Goal: Task Accomplishment & Management: Complete application form

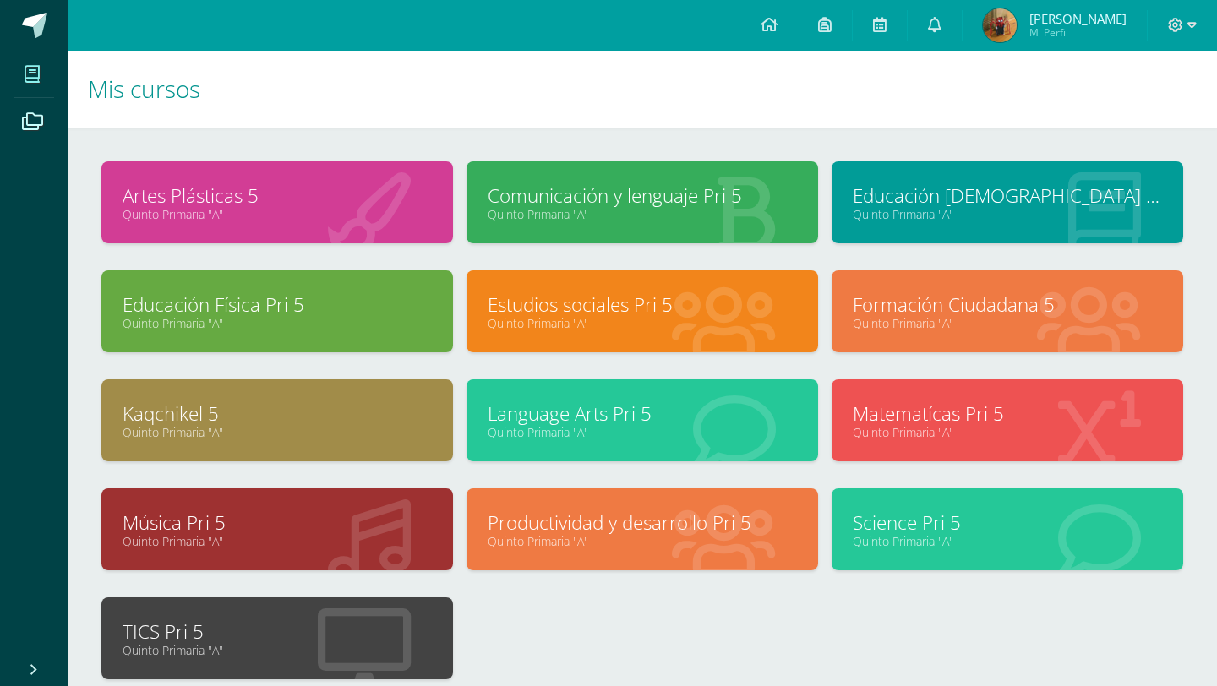
click at [293, 662] on div at bounding box center [364, 639] width 177 height 113
click at [327, 653] on link "Quinto Primaria "A"" at bounding box center [277, 650] width 309 height 16
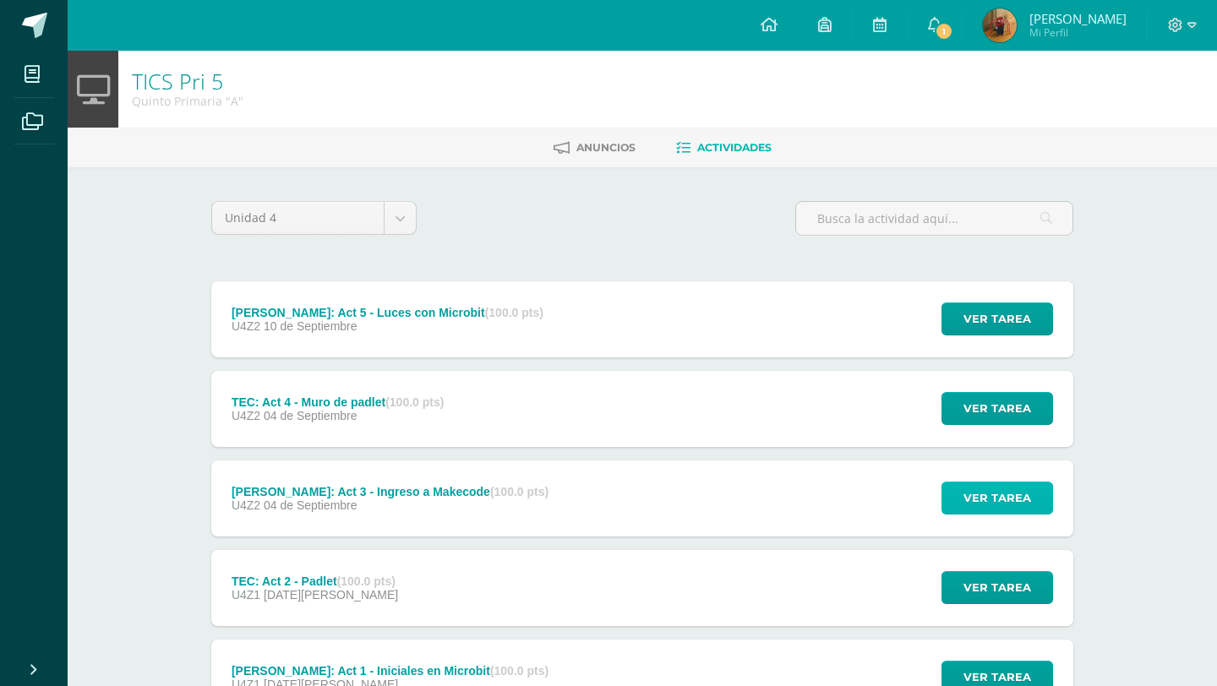
click at [1005, 501] on span "Ver tarea" at bounding box center [998, 498] width 68 height 31
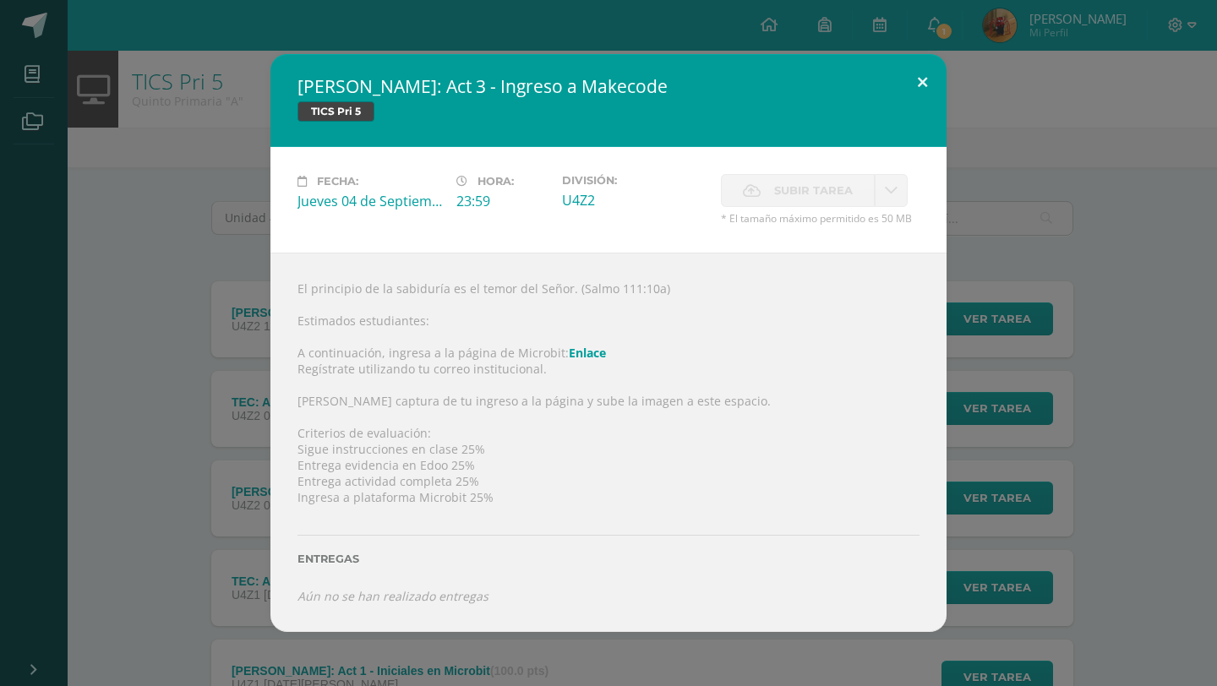
click at [913, 86] on button at bounding box center [922, 82] width 48 height 57
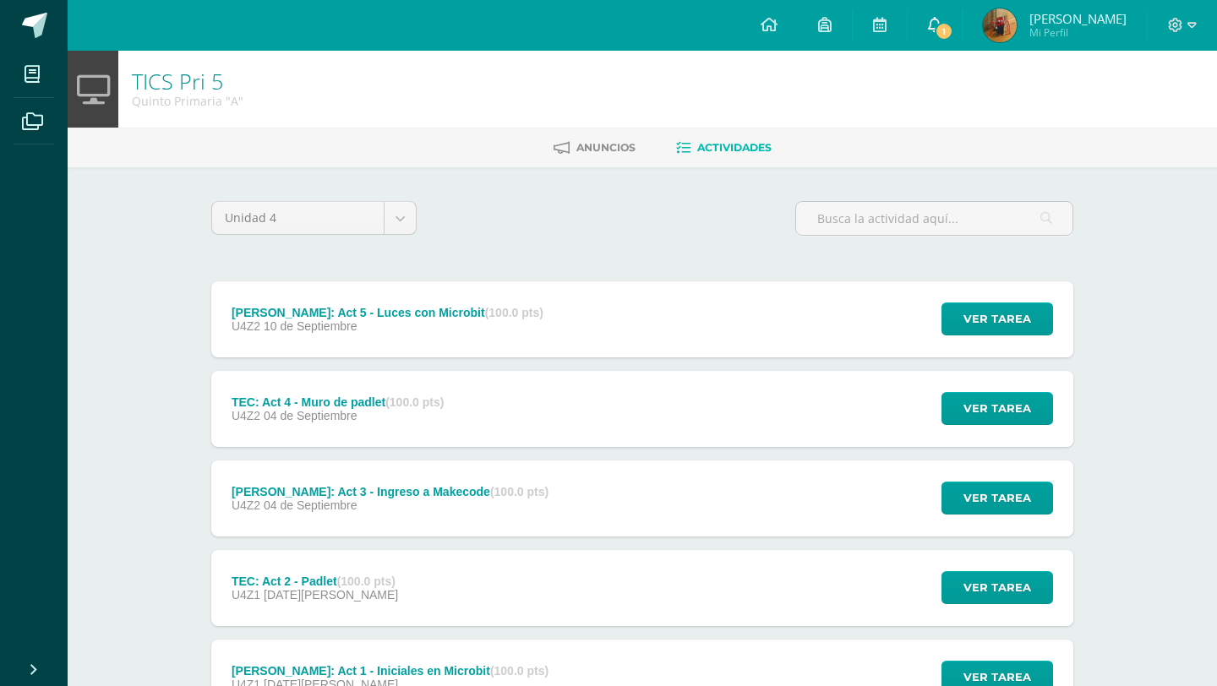
click at [953, 22] on span "1" at bounding box center [944, 31] width 19 height 19
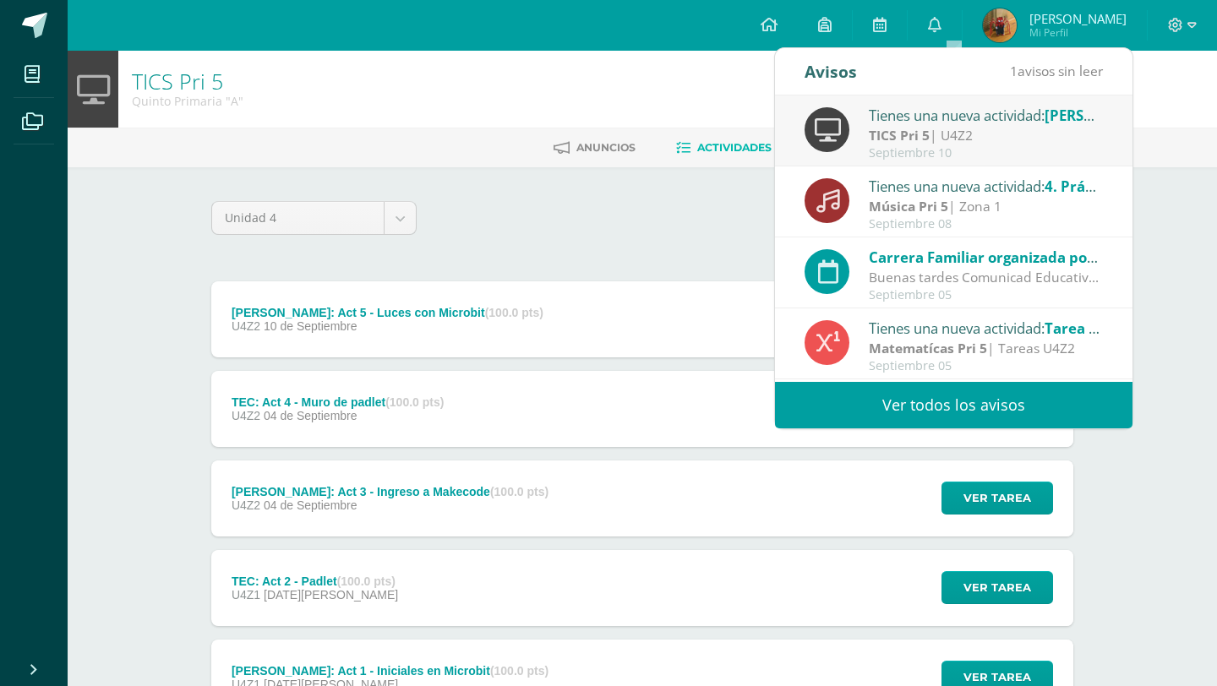
click at [1057, 410] on link "Ver todos los avisos" at bounding box center [954, 405] width 358 height 46
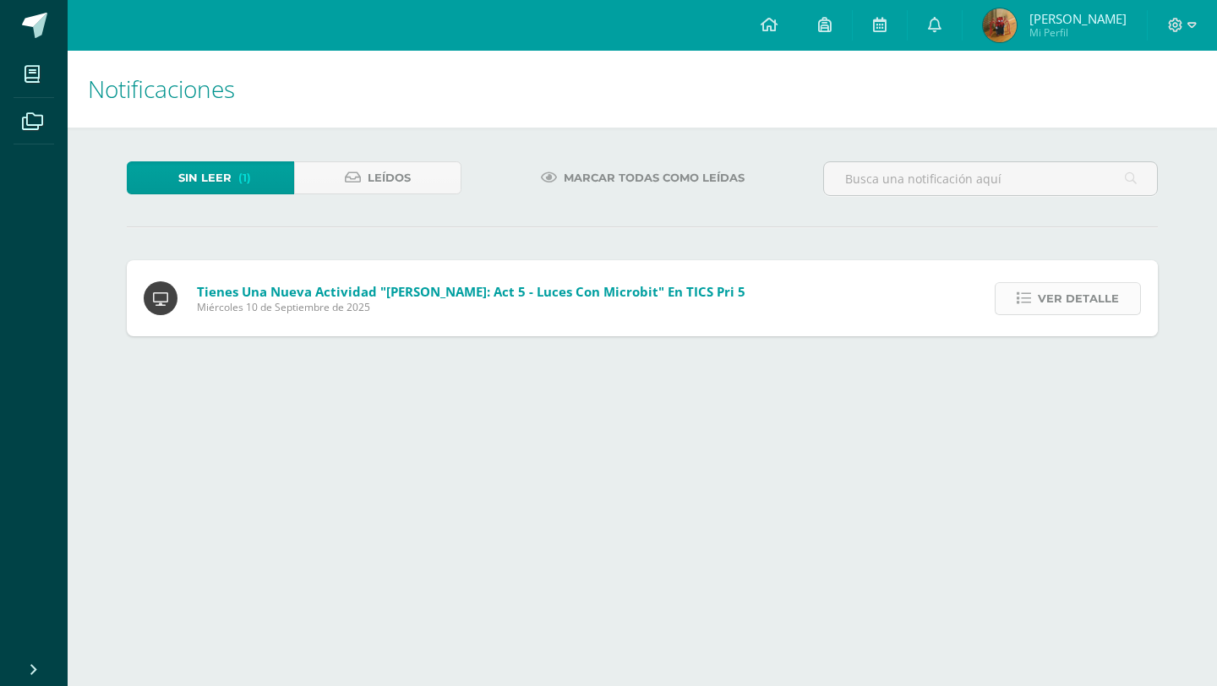
click at [1094, 301] on span "Ver detalle" at bounding box center [1078, 298] width 81 height 31
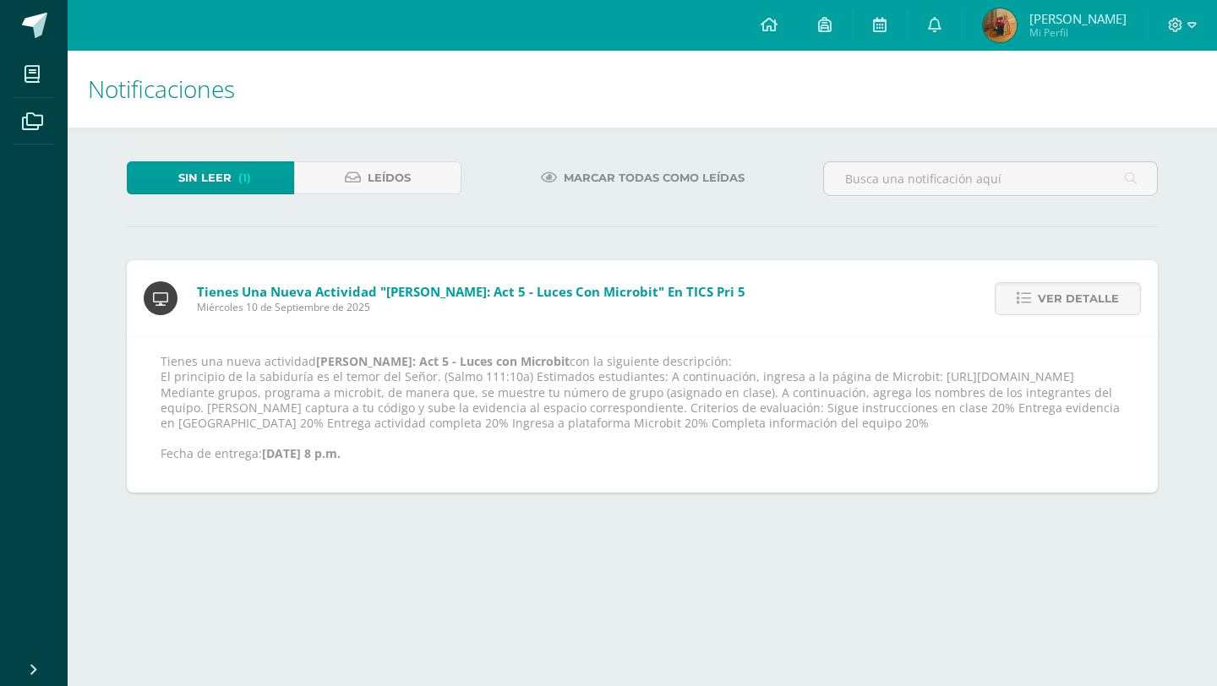
click at [1017, 24] on img at bounding box center [1000, 25] width 34 height 34
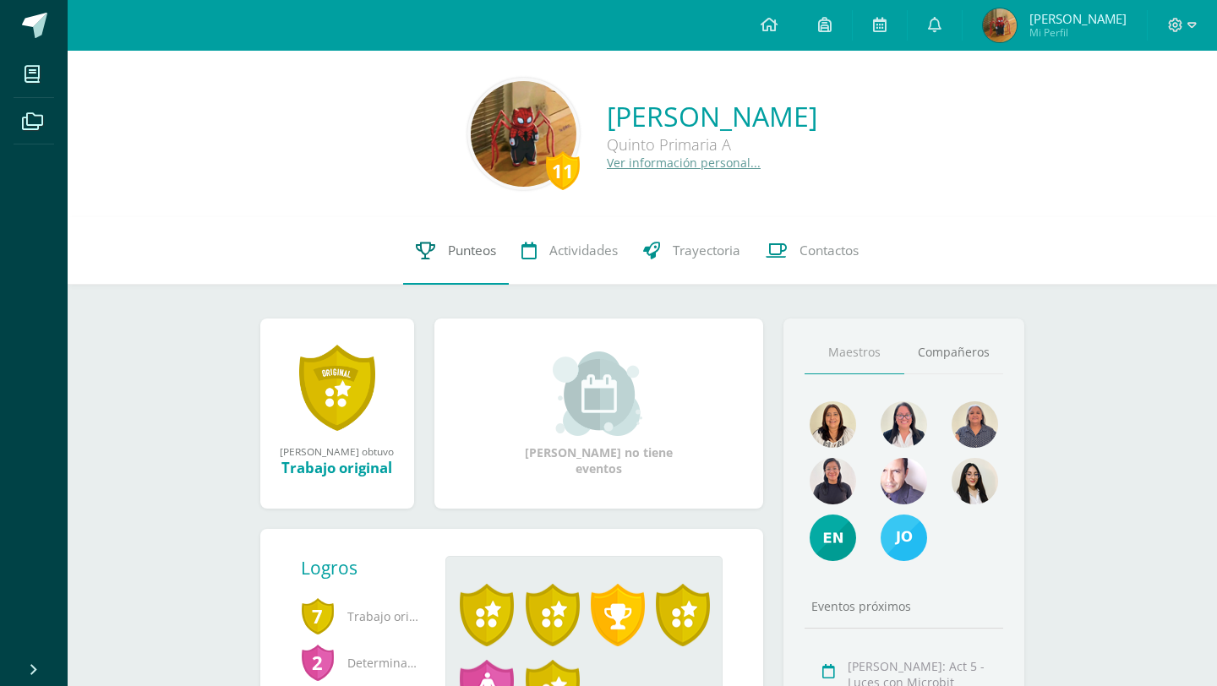
click at [461, 252] on span "Punteos" at bounding box center [472, 251] width 48 height 18
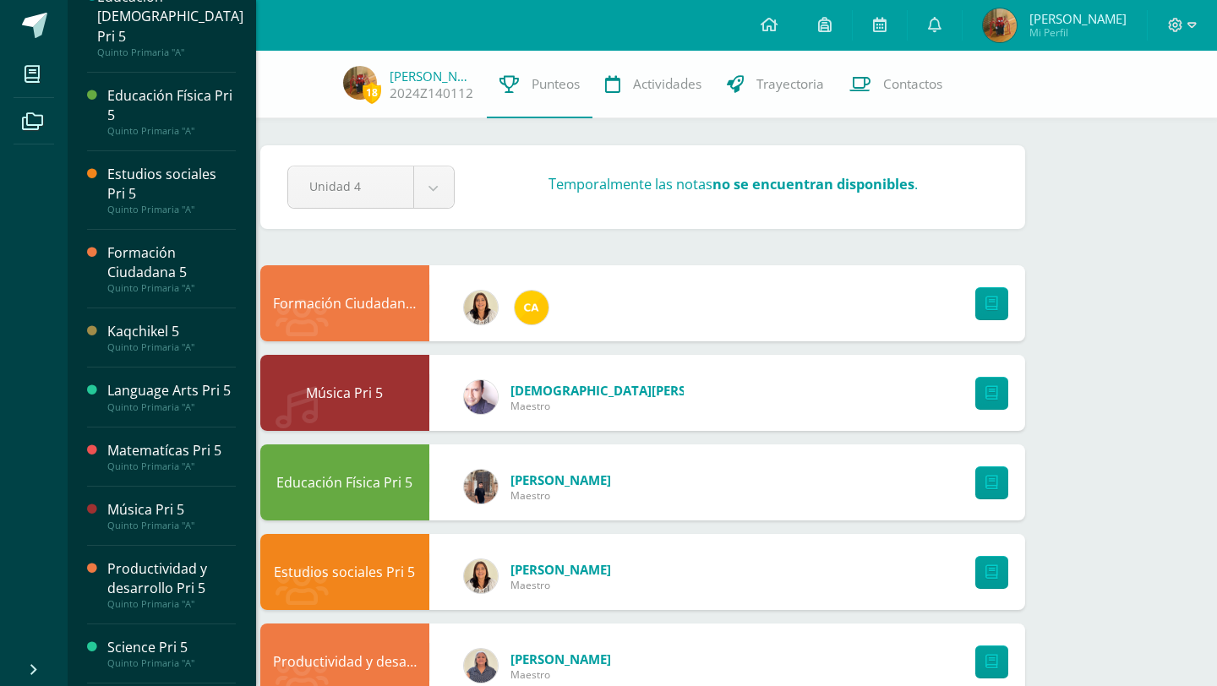
scroll to position [221, 0]
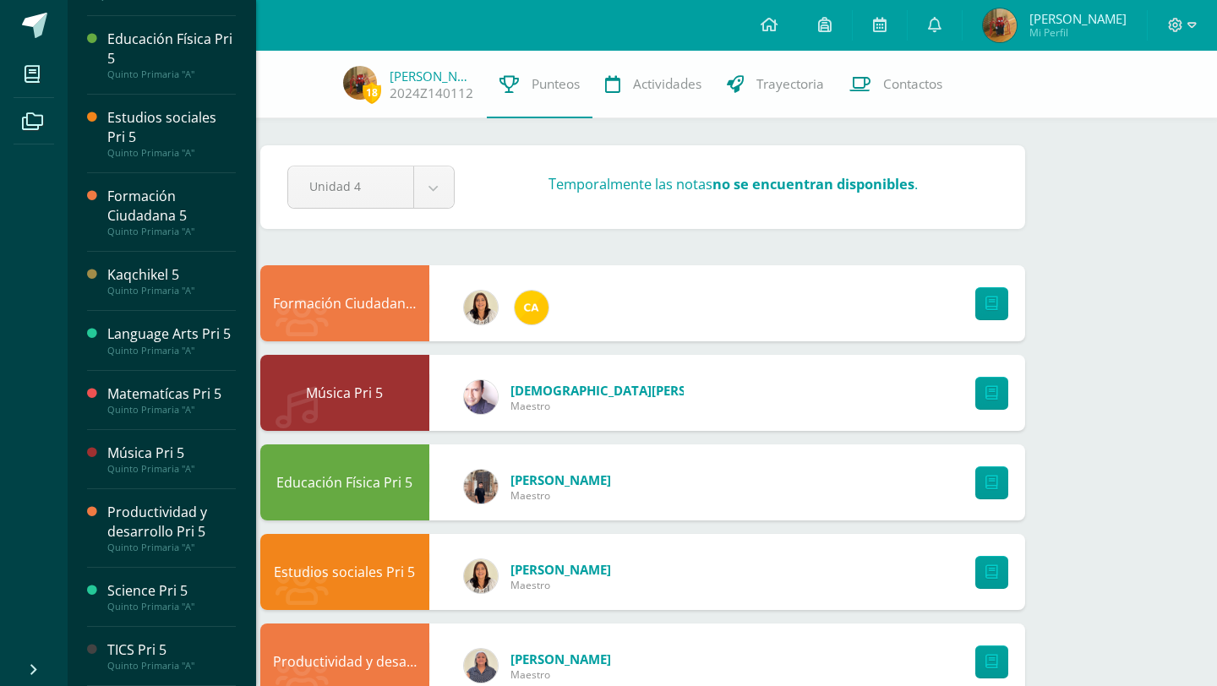
click at [152, 653] on div "TICS Pri 5" at bounding box center [171, 650] width 128 height 19
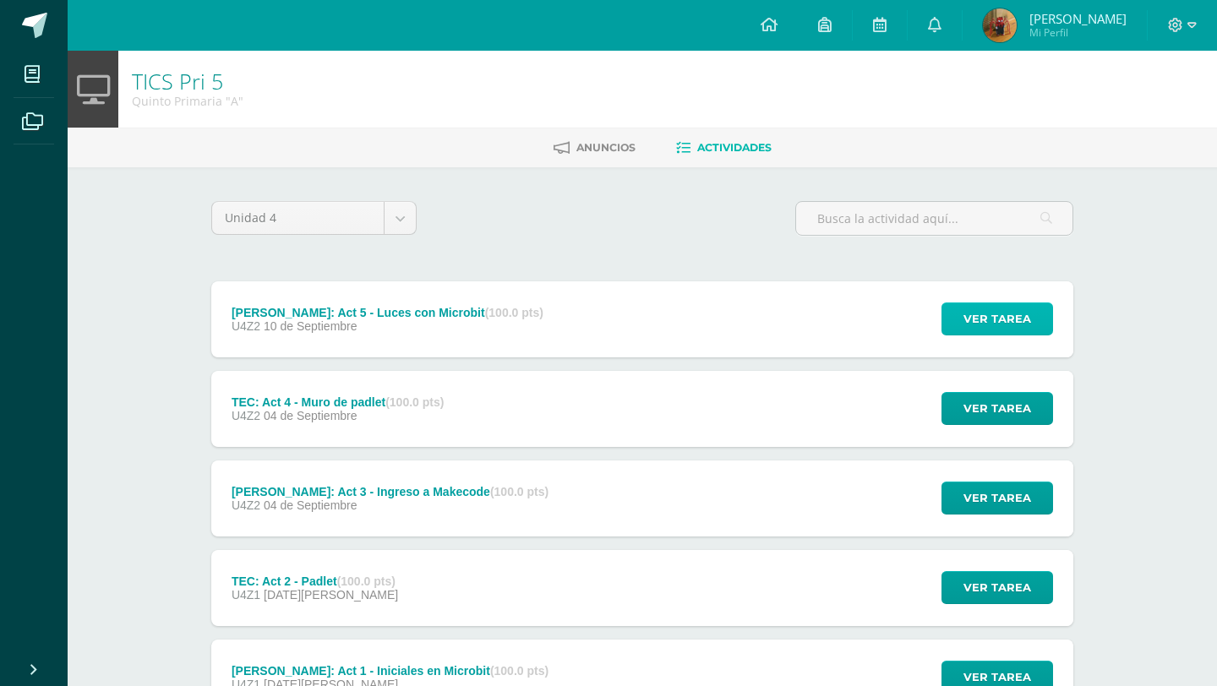
click at [993, 325] on span "Ver tarea" at bounding box center [998, 318] width 68 height 31
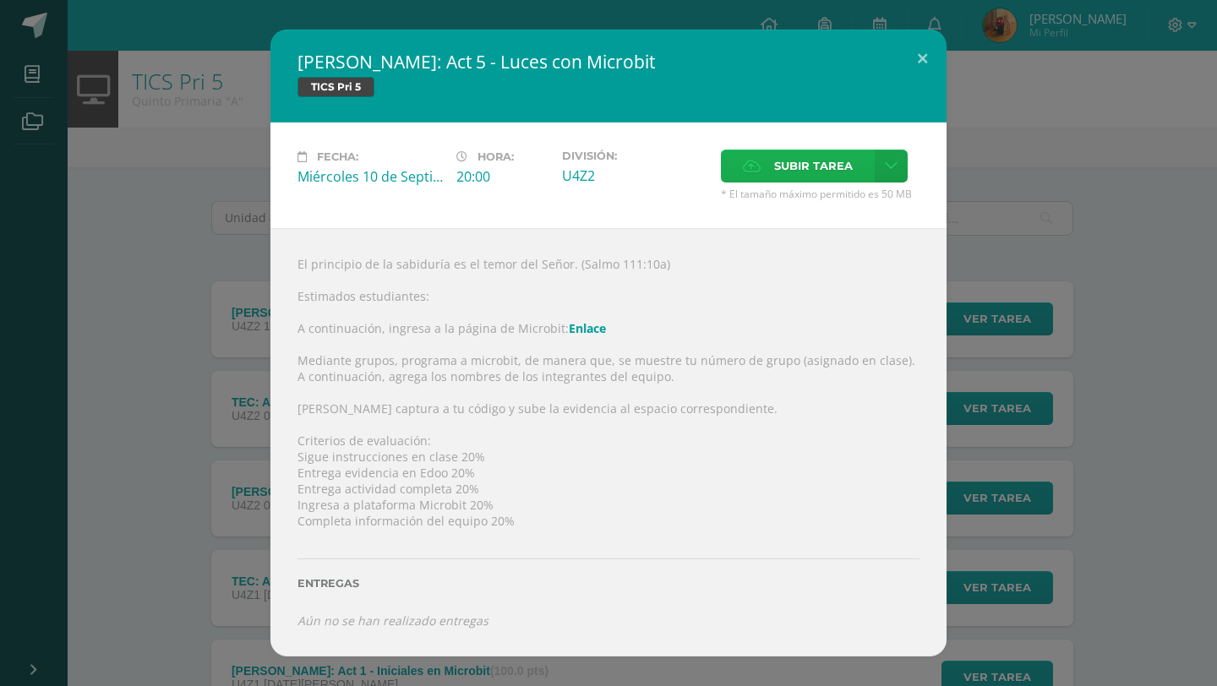
click at [827, 169] on span "Subir tarea" at bounding box center [813, 165] width 79 height 31
click at [0, 0] on input "Subir tarea" at bounding box center [0, 0] width 0 height 0
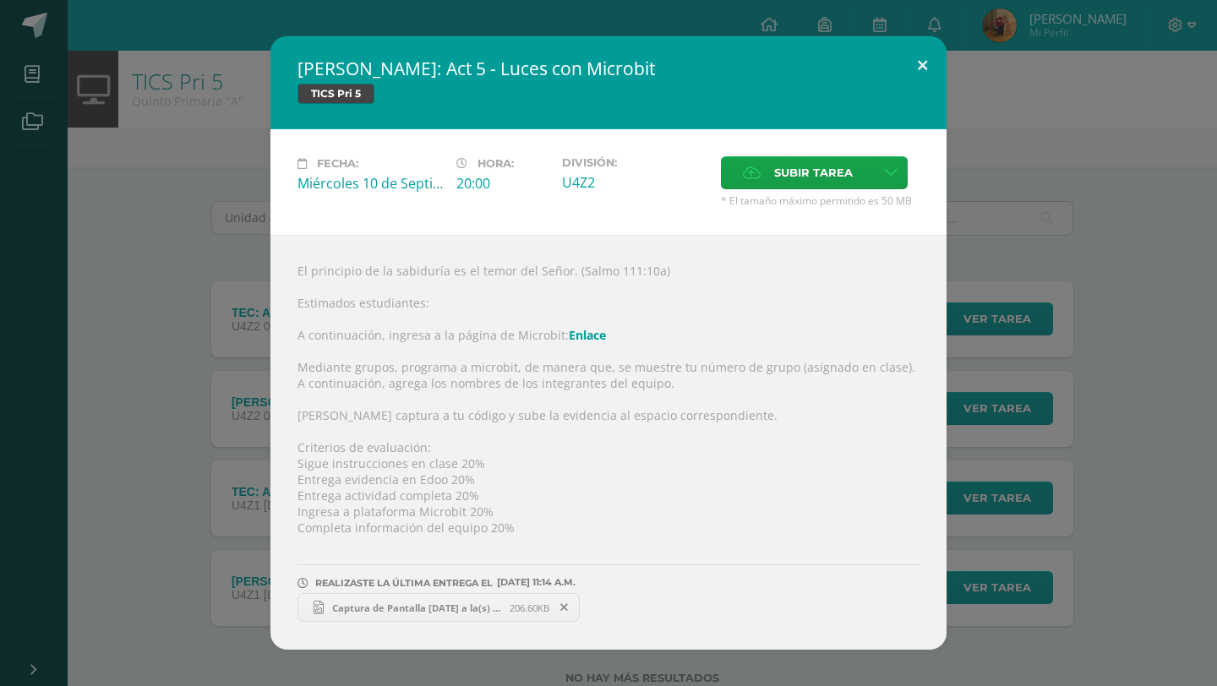
click at [930, 60] on button at bounding box center [922, 64] width 48 height 57
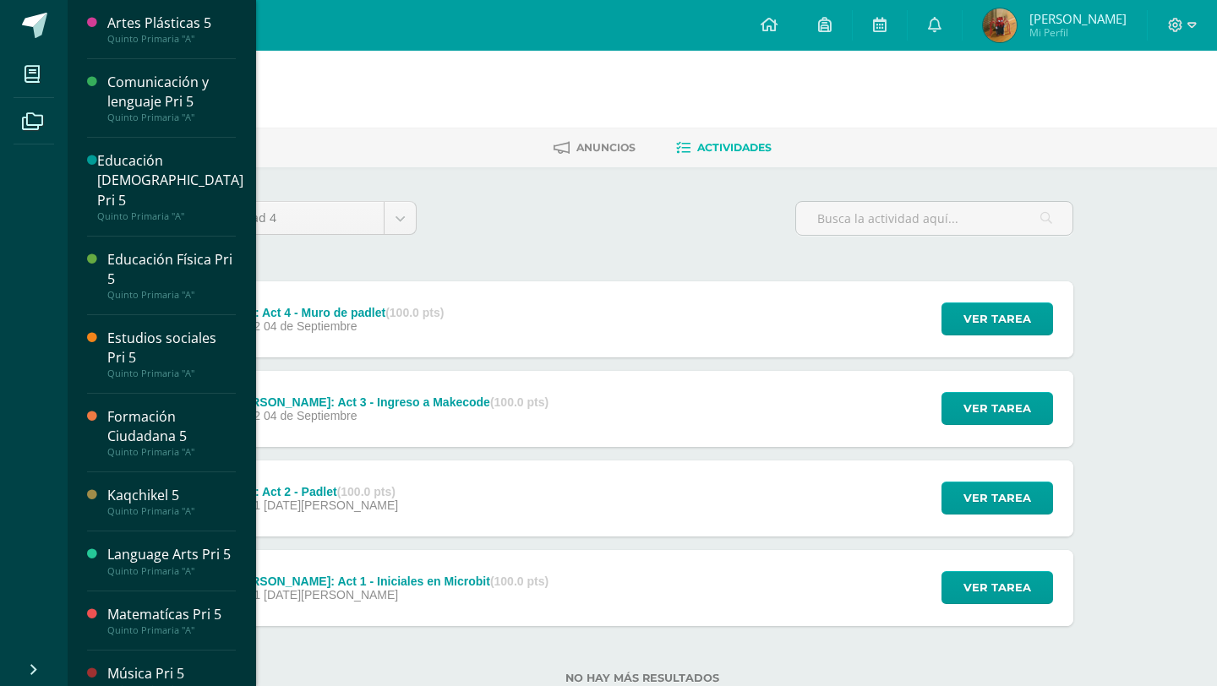
click at [157, 40] on div "Quinto Primaria "A"" at bounding box center [171, 39] width 128 height 12
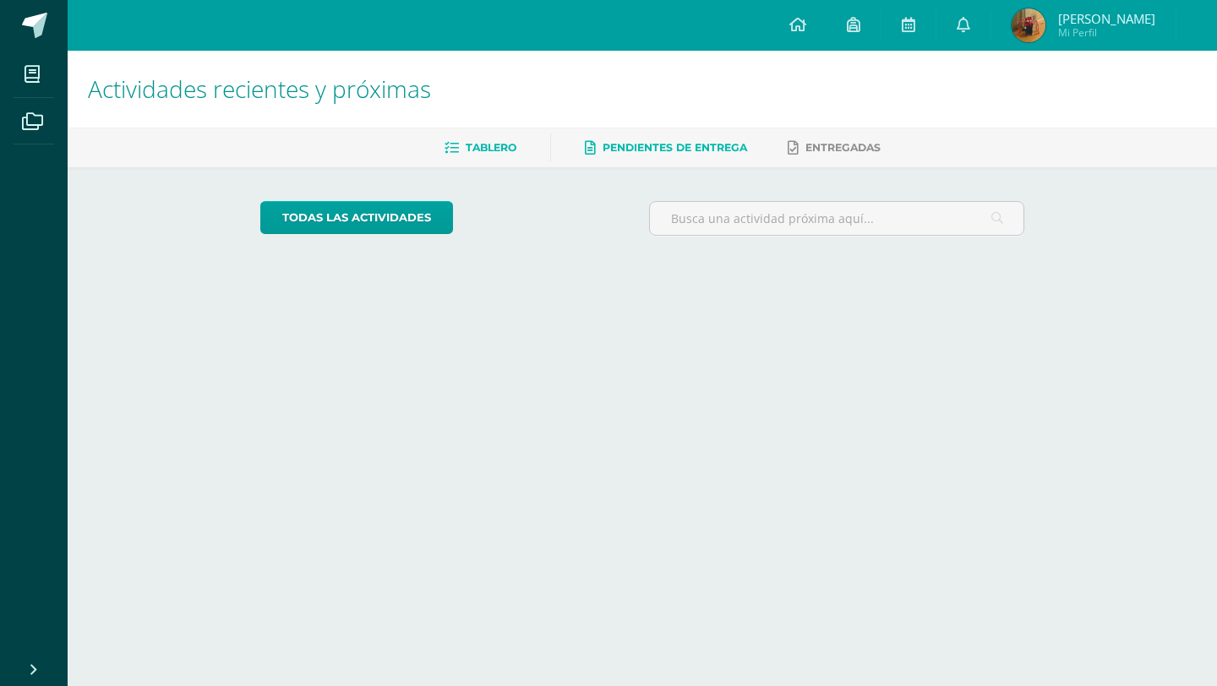
click at [621, 156] on link "Pendientes de entrega" at bounding box center [666, 147] width 162 height 27
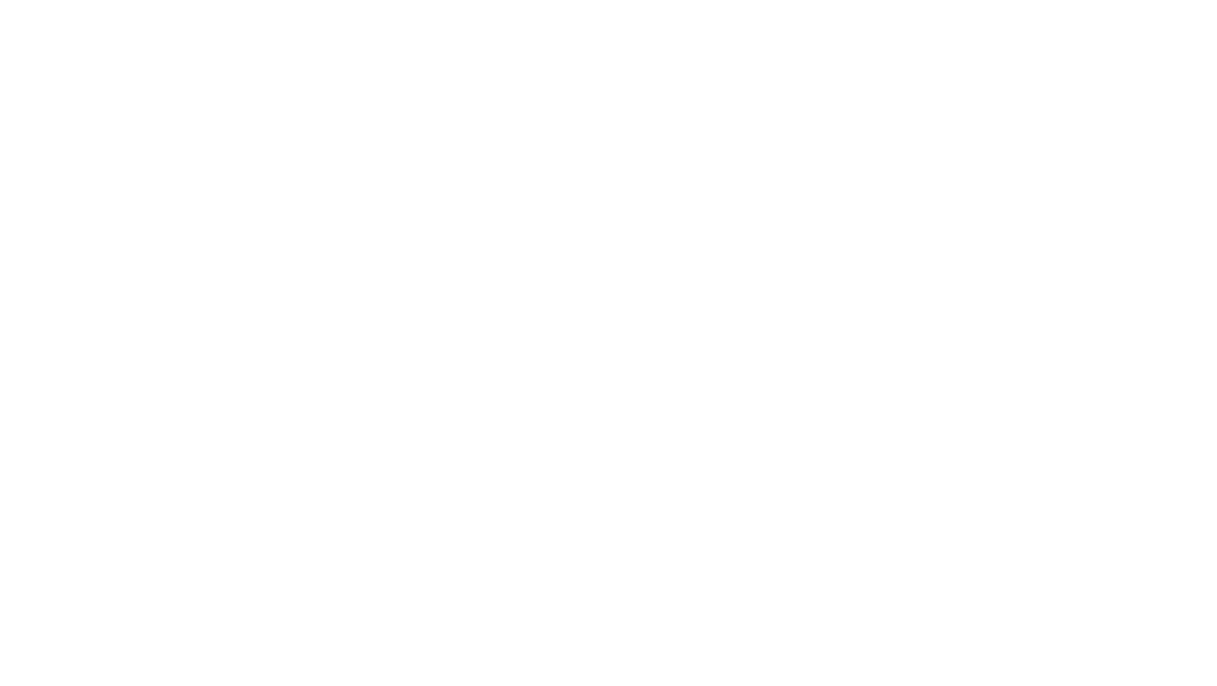
click at [0, 0] on html at bounding box center [0, 0] width 0 height 0
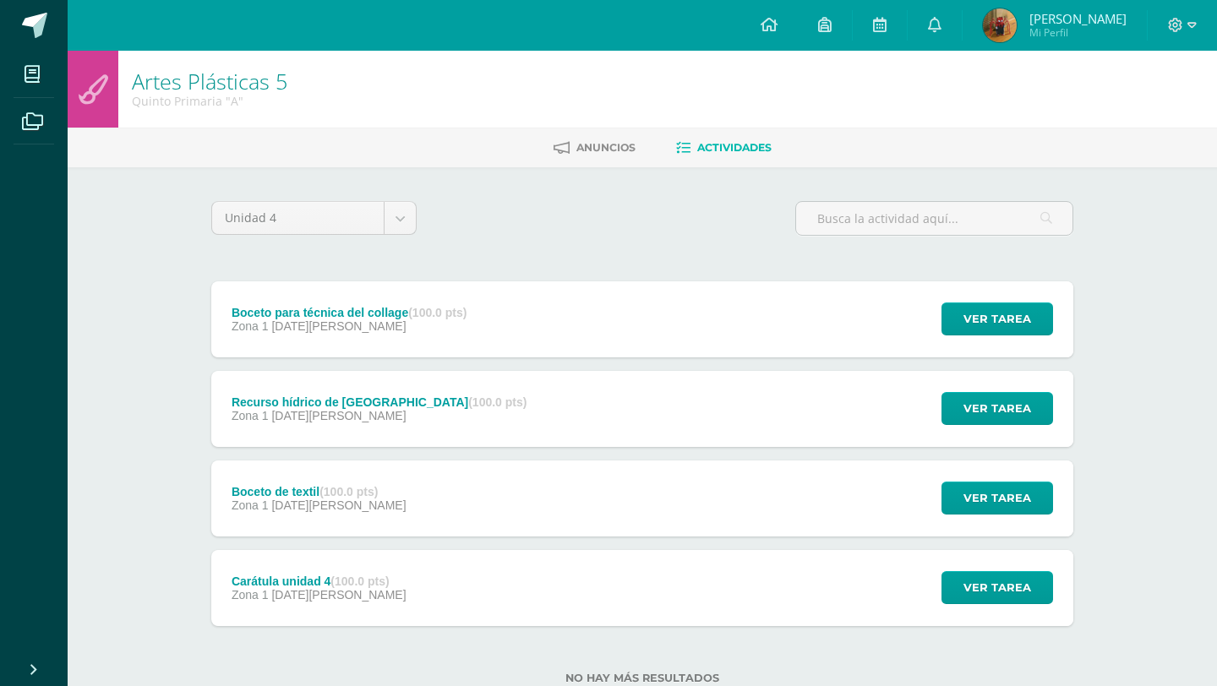
click at [1017, 28] on img at bounding box center [1000, 25] width 34 height 34
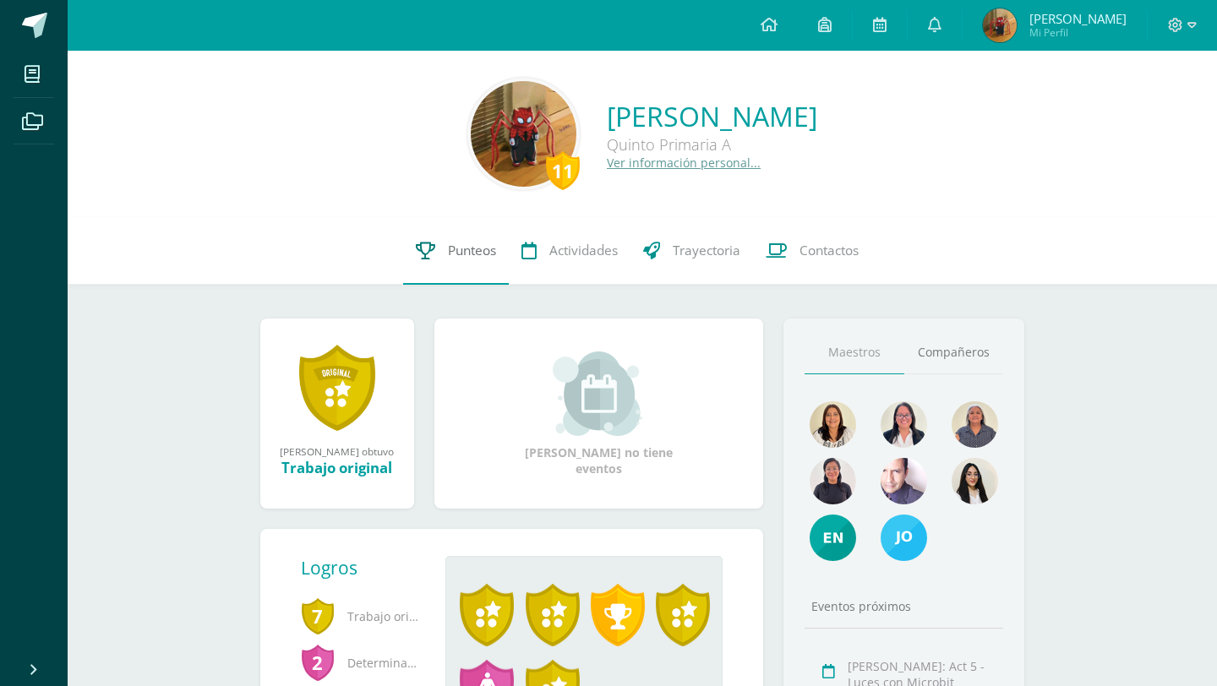
click at [449, 252] on span "Punteos" at bounding box center [472, 251] width 48 height 18
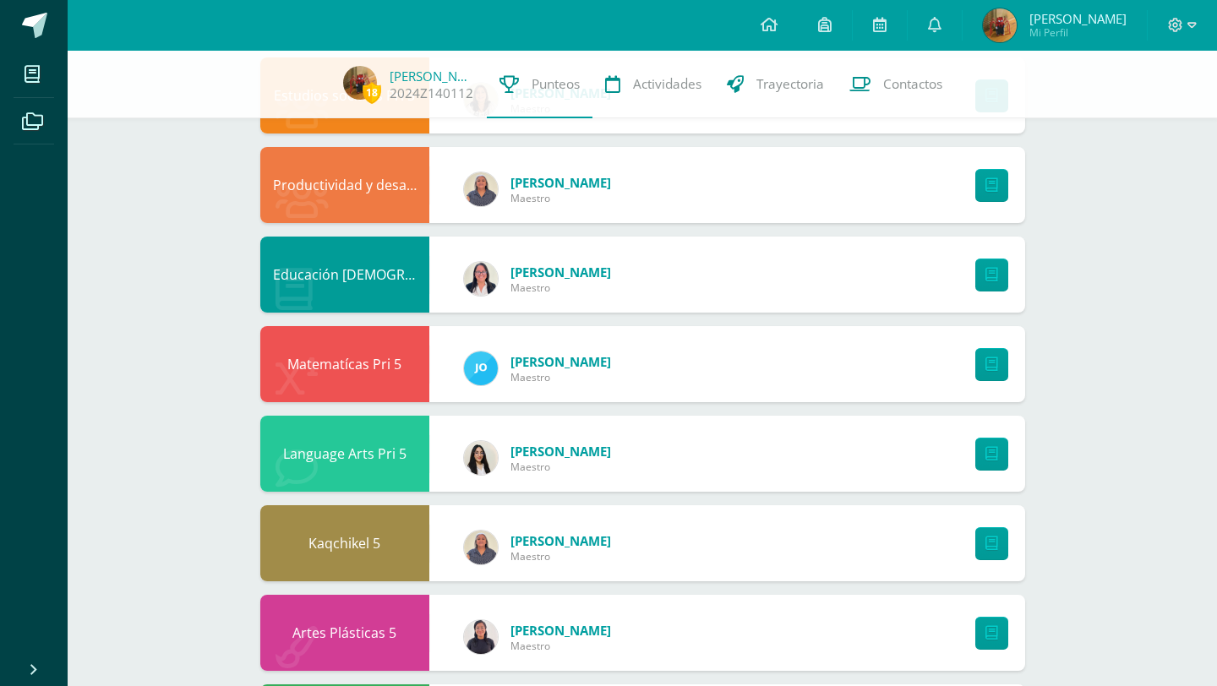
scroll to position [481, 0]
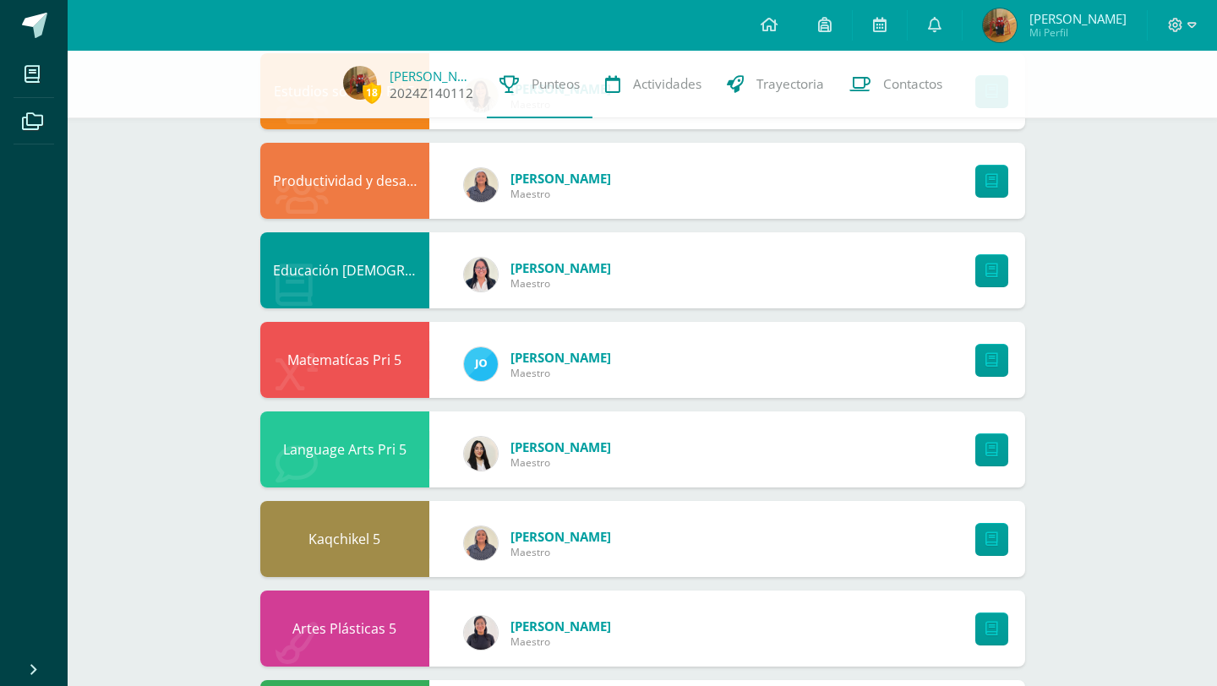
click at [352, 72] on img at bounding box center [360, 83] width 34 height 34
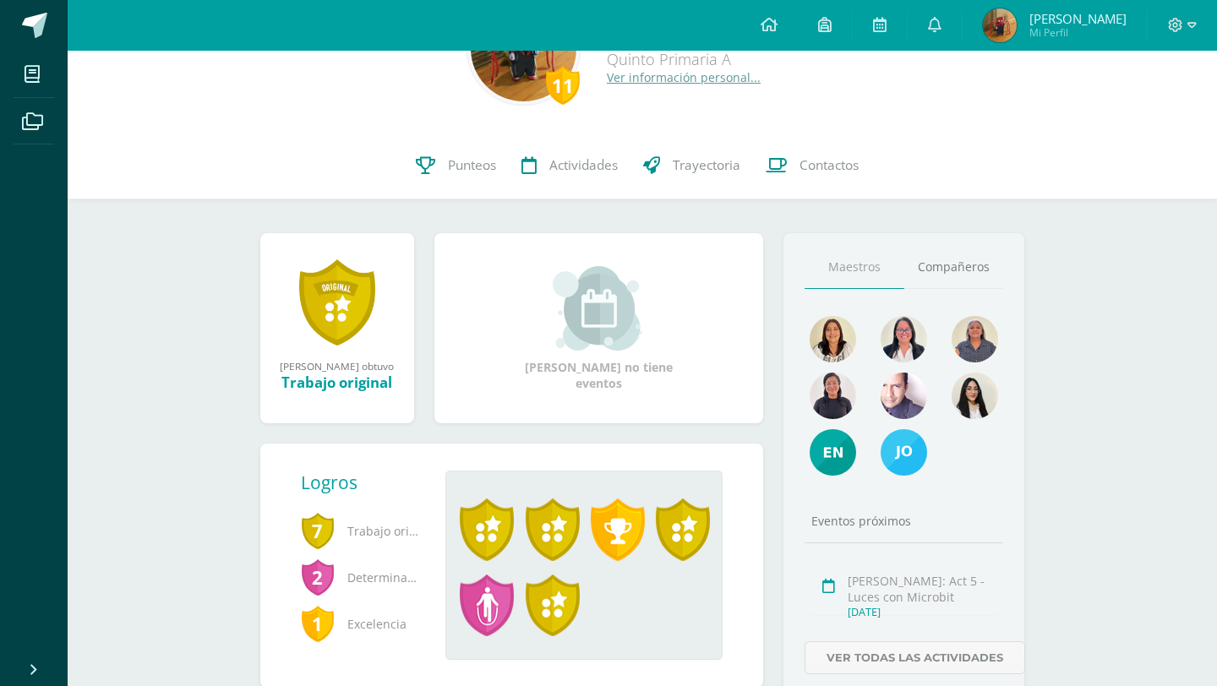
scroll to position [157, 0]
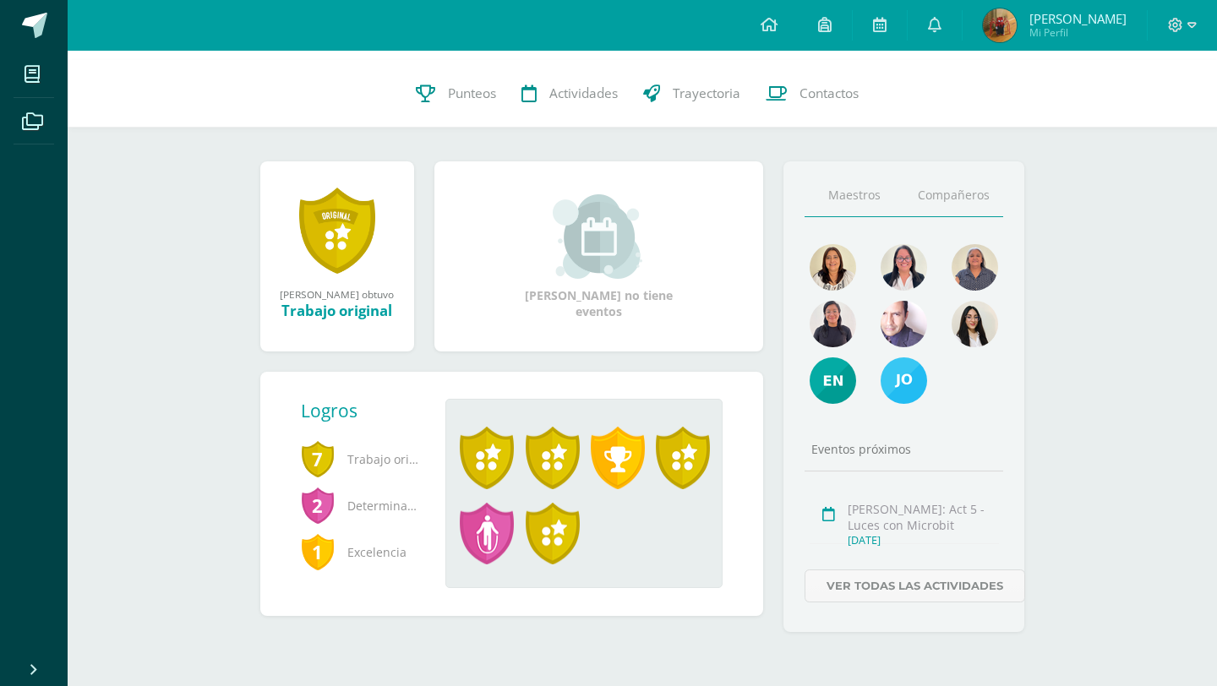
click at [948, 197] on link "Compañeros" at bounding box center [954, 195] width 100 height 43
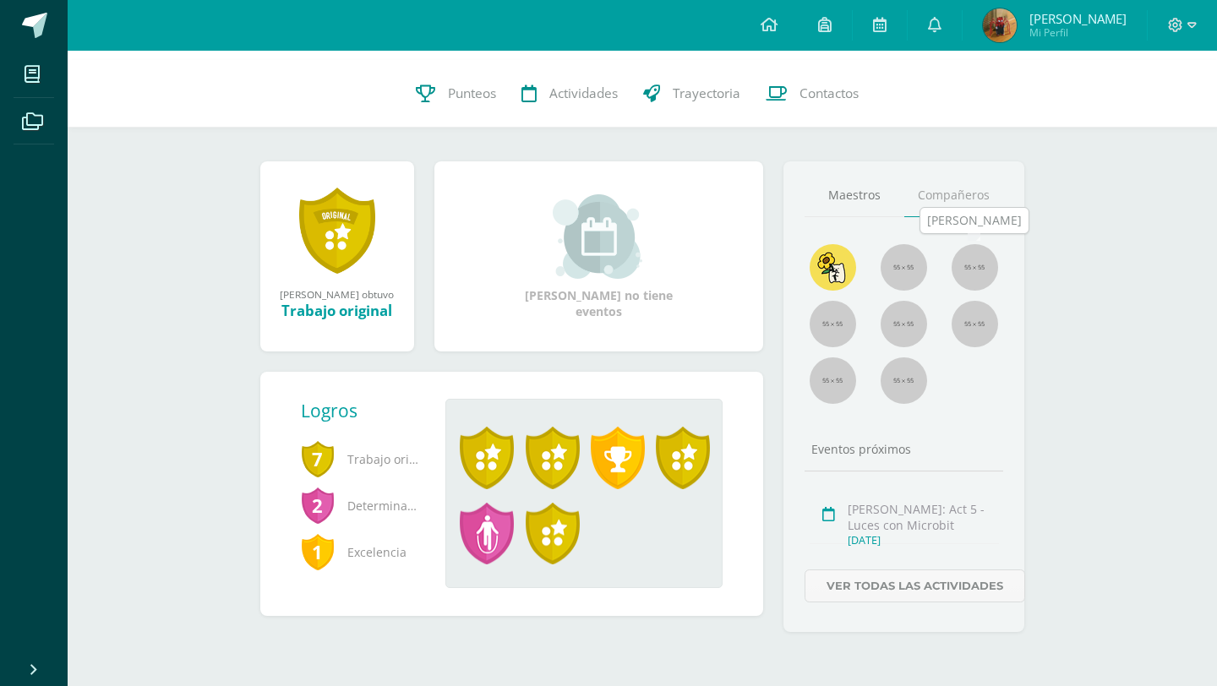
click at [978, 259] on img at bounding box center [975, 267] width 46 height 46
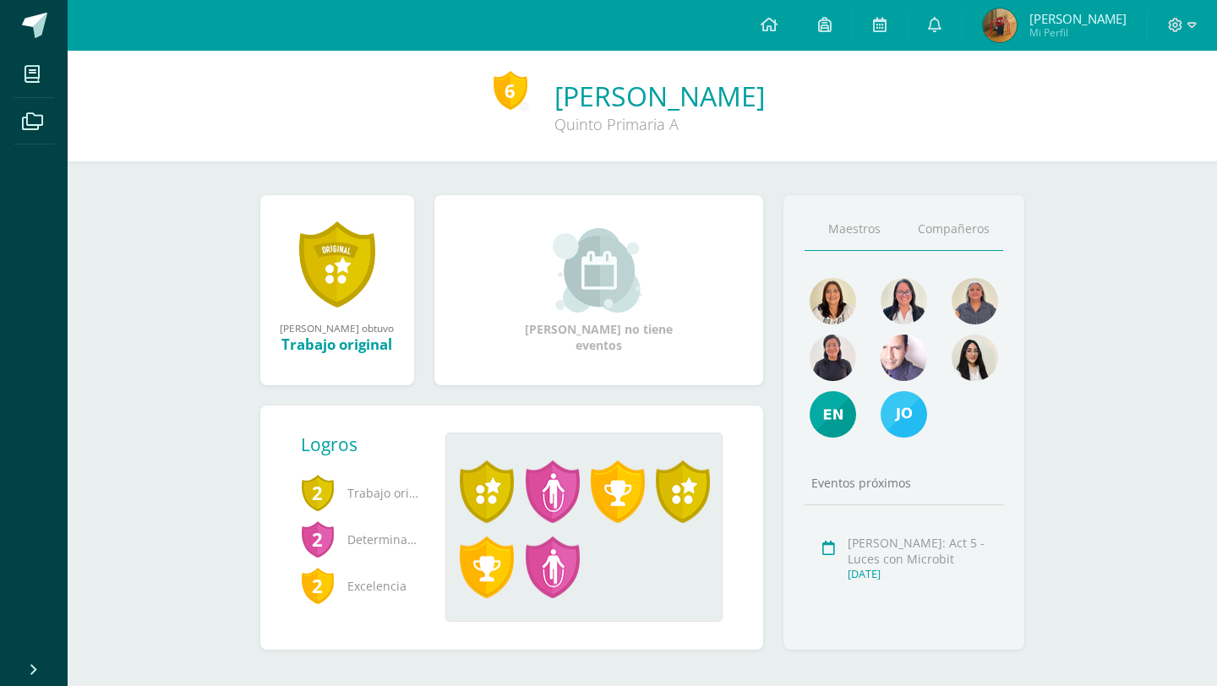
click at [935, 226] on link "Compañeros" at bounding box center [954, 229] width 100 height 43
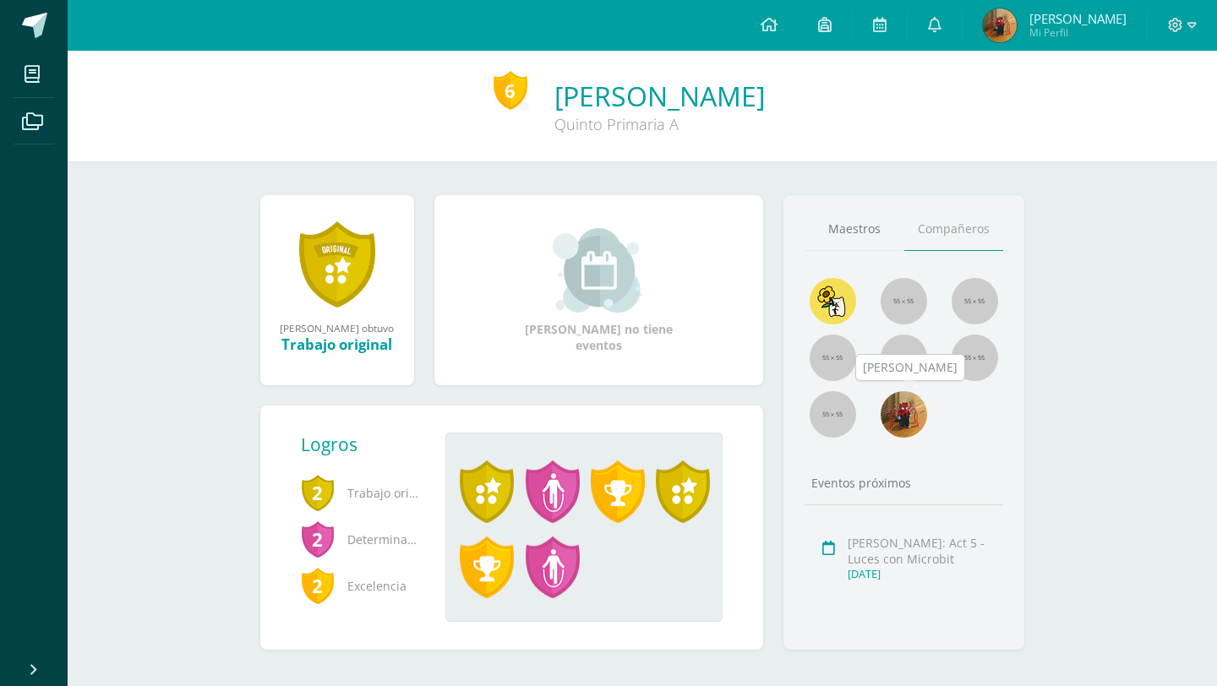
click at [901, 423] on img at bounding box center [904, 414] width 46 height 46
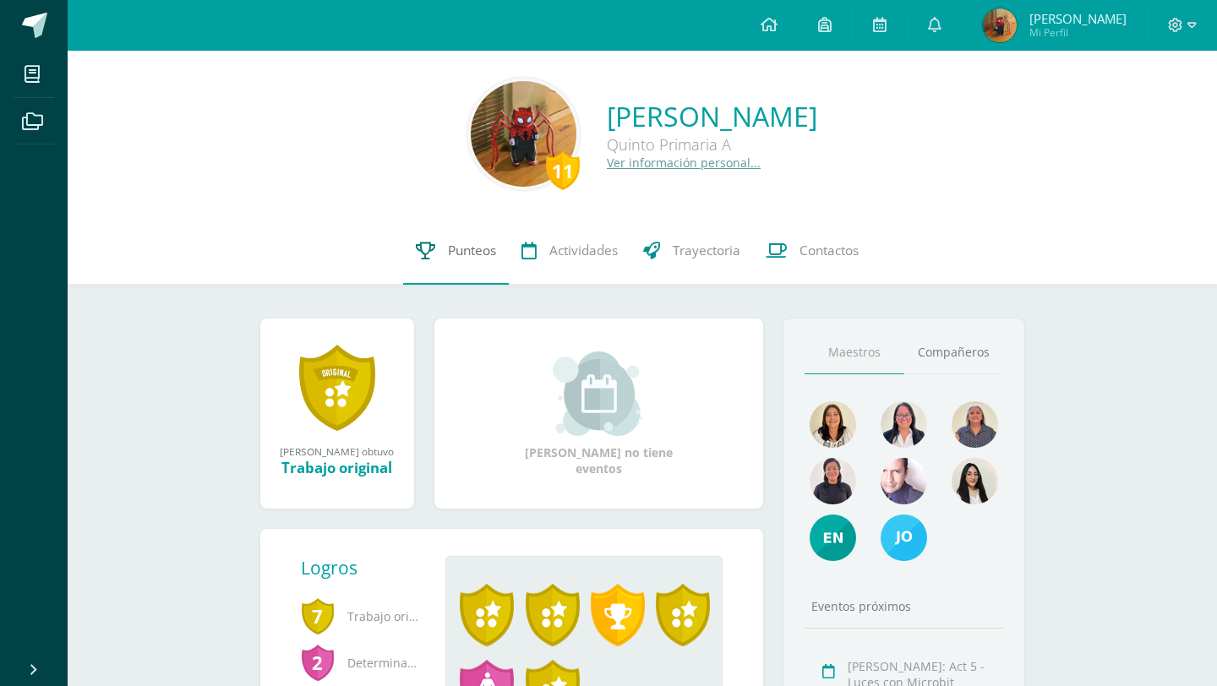
click at [467, 247] on span "Punteos" at bounding box center [472, 251] width 48 height 18
